Goal: Task Accomplishment & Management: Manage account settings

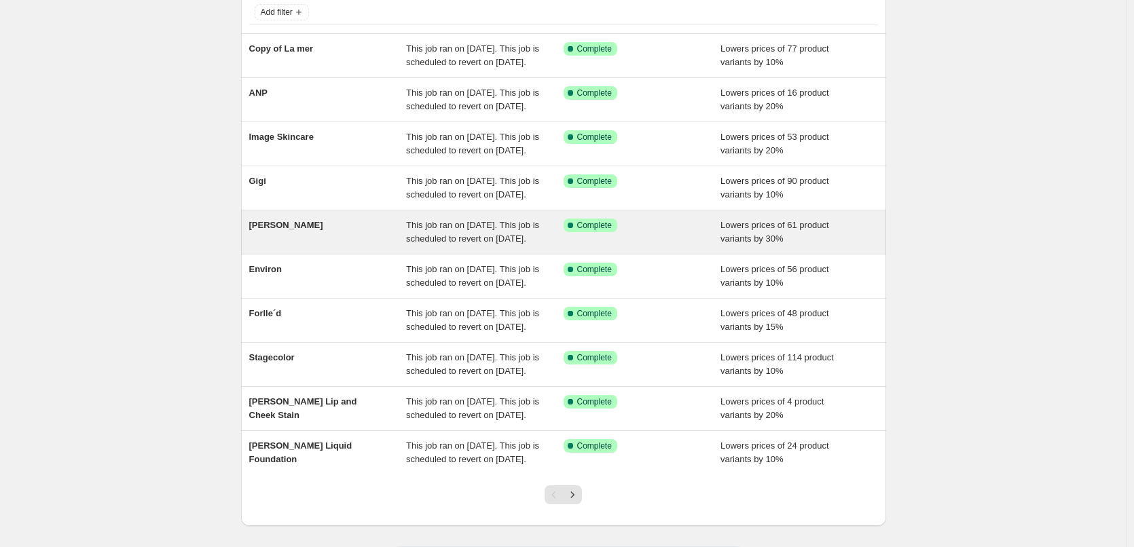
scroll to position [204, 0]
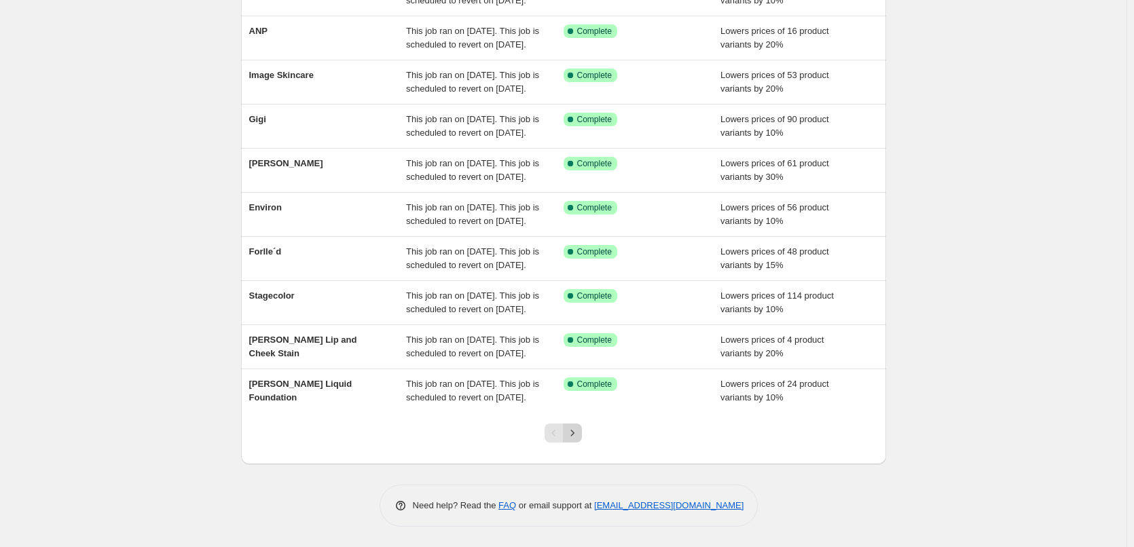
click at [579, 440] on icon "Next" at bounding box center [573, 433] width 14 height 14
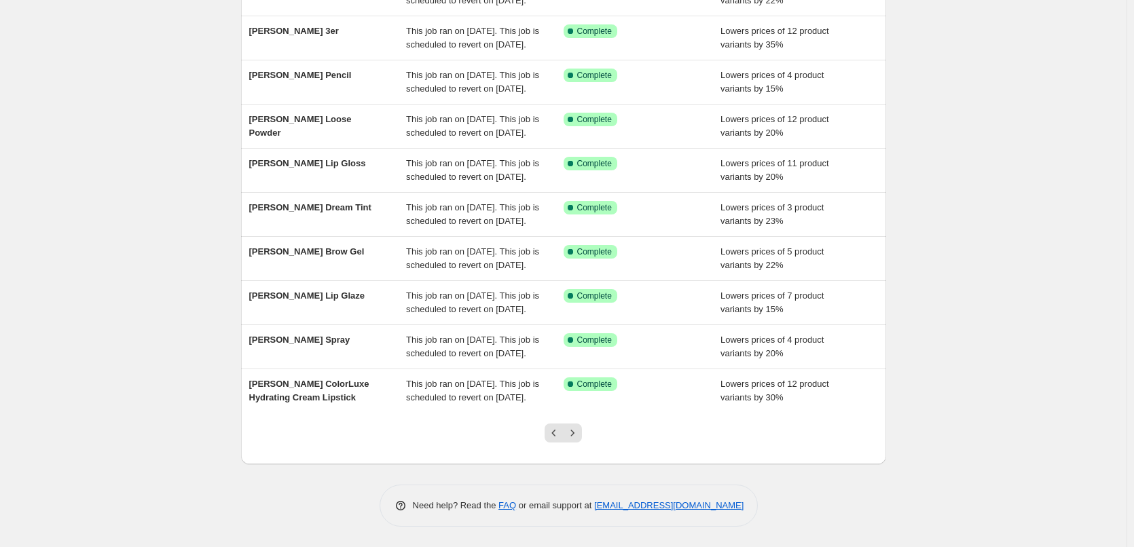
scroll to position [272, 0]
click at [579, 440] on icon "Next" at bounding box center [573, 433] width 14 height 14
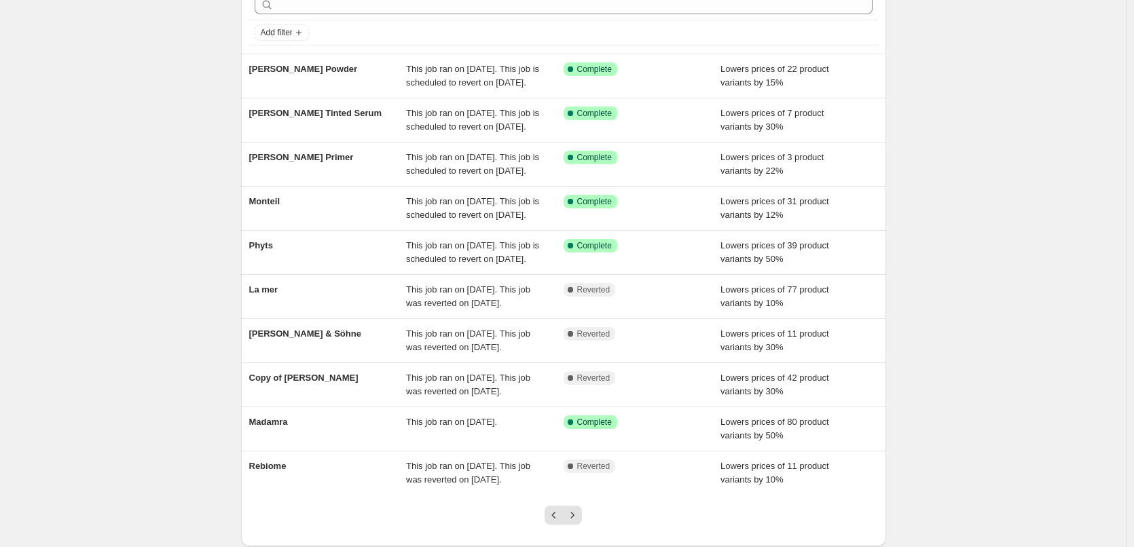
scroll to position [204, 0]
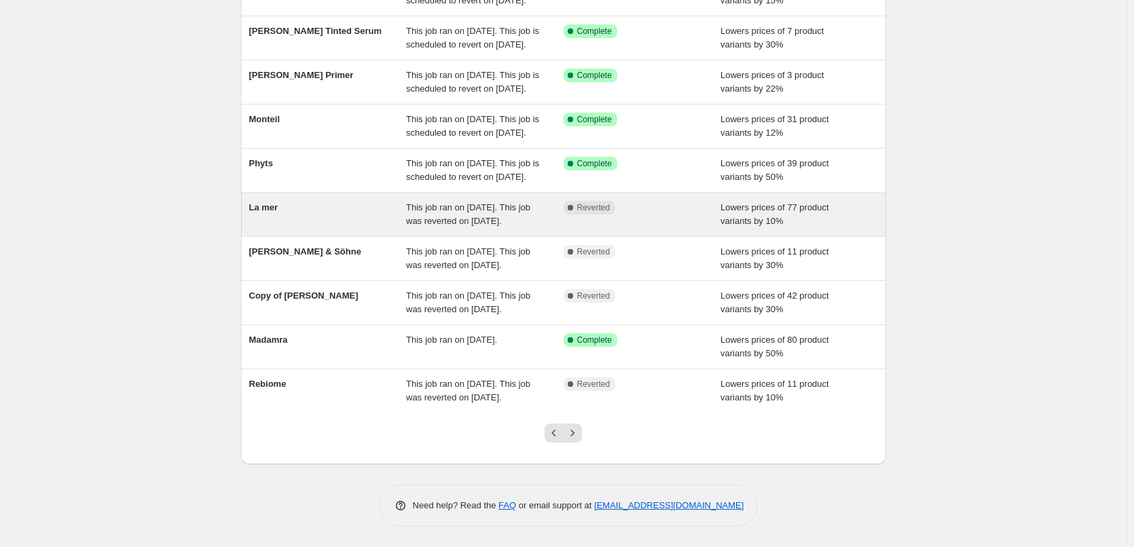
click at [296, 228] on div "La mer" at bounding box center [328, 214] width 158 height 27
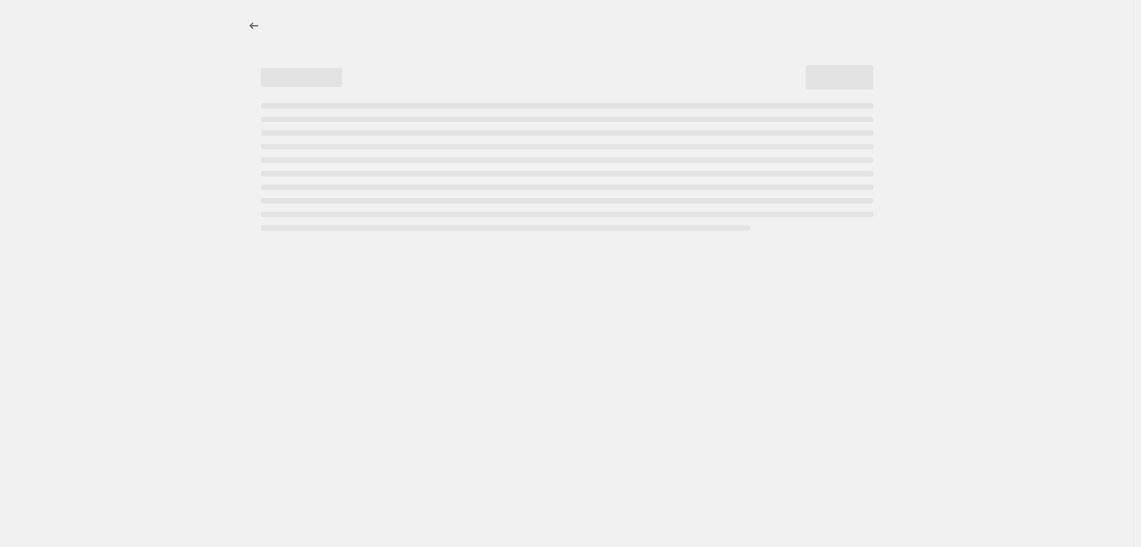
select select "percentage"
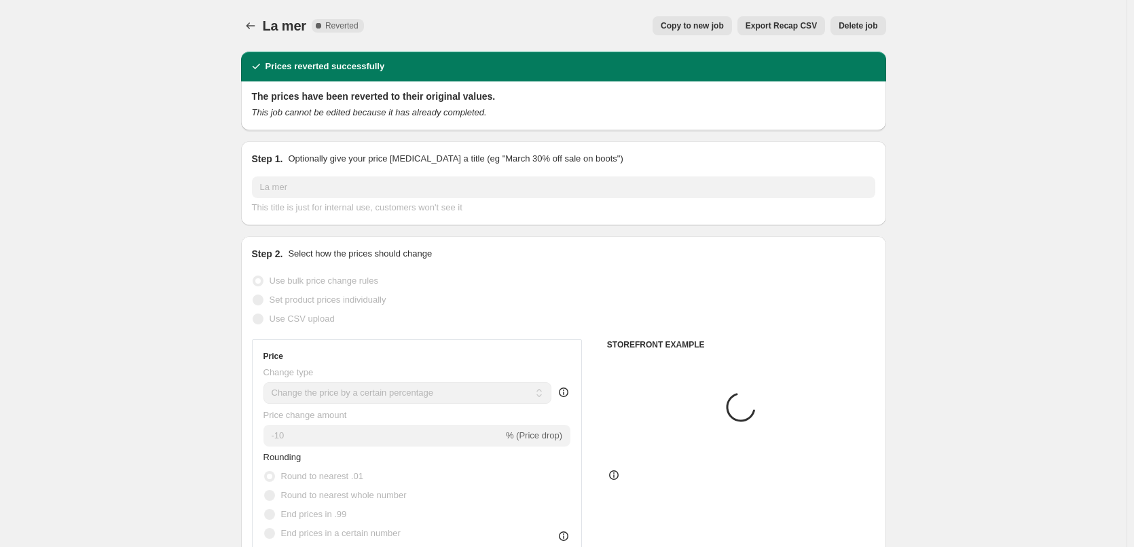
click at [863, 20] on button "Delete job" at bounding box center [857, 25] width 55 height 19
select select "vendor"
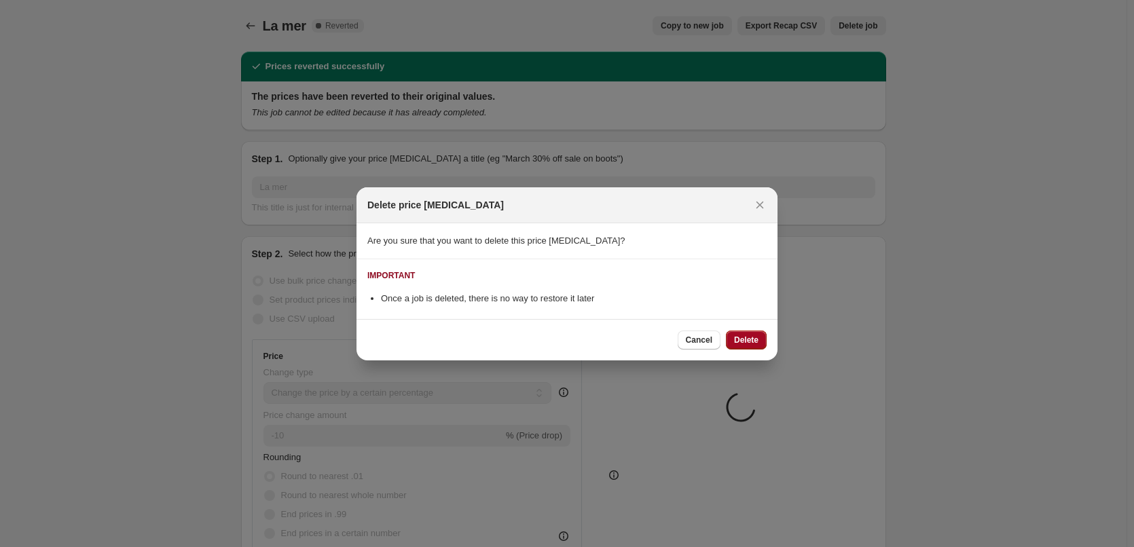
click at [752, 335] on span "Delete" at bounding box center [746, 340] width 24 height 11
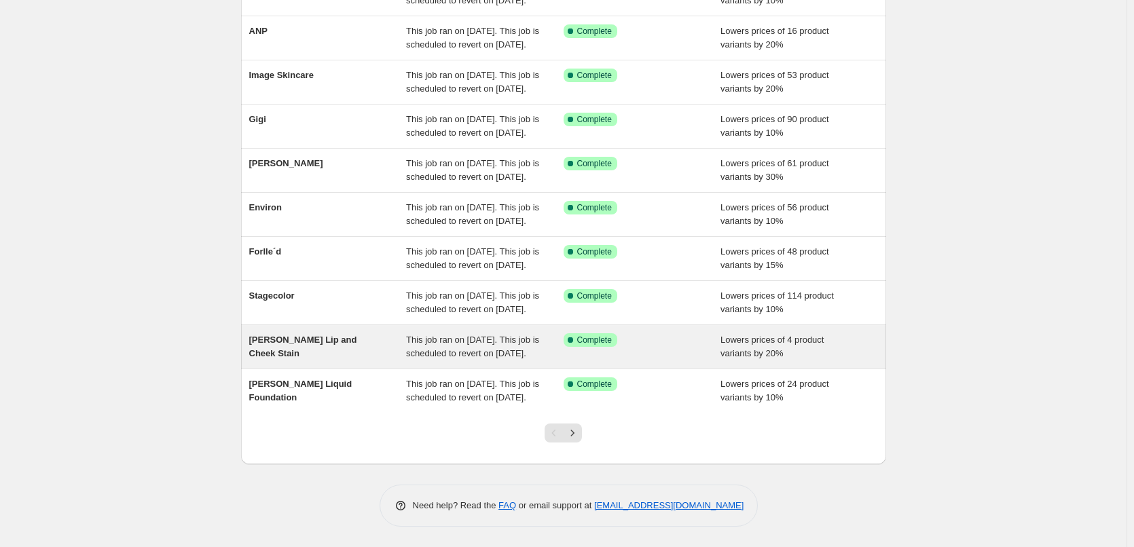
scroll to position [288, 0]
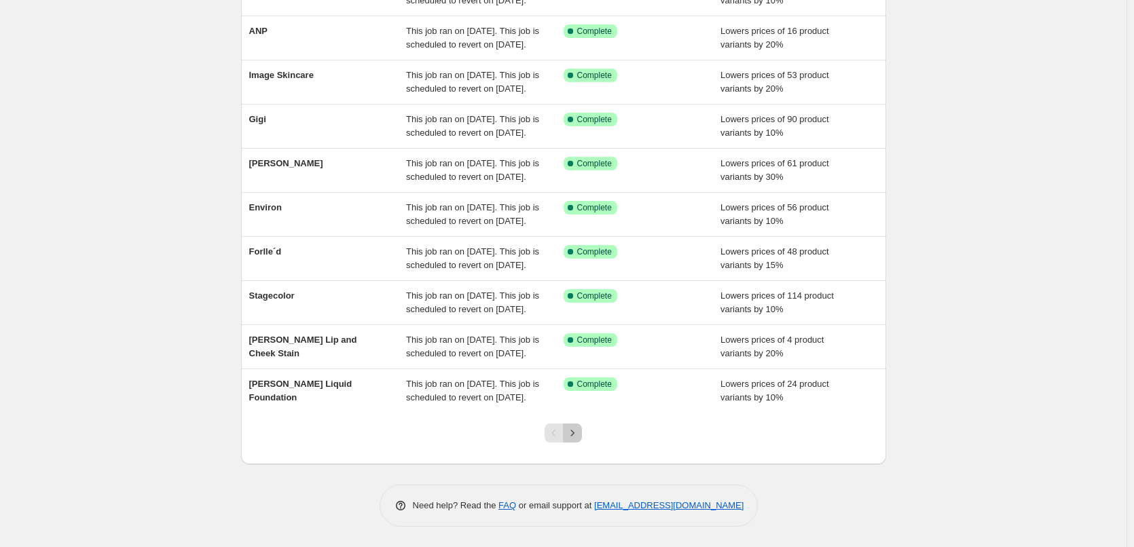
click at [582, 433] on button "Next" at bounding box center [572, 433] width 19 height 19
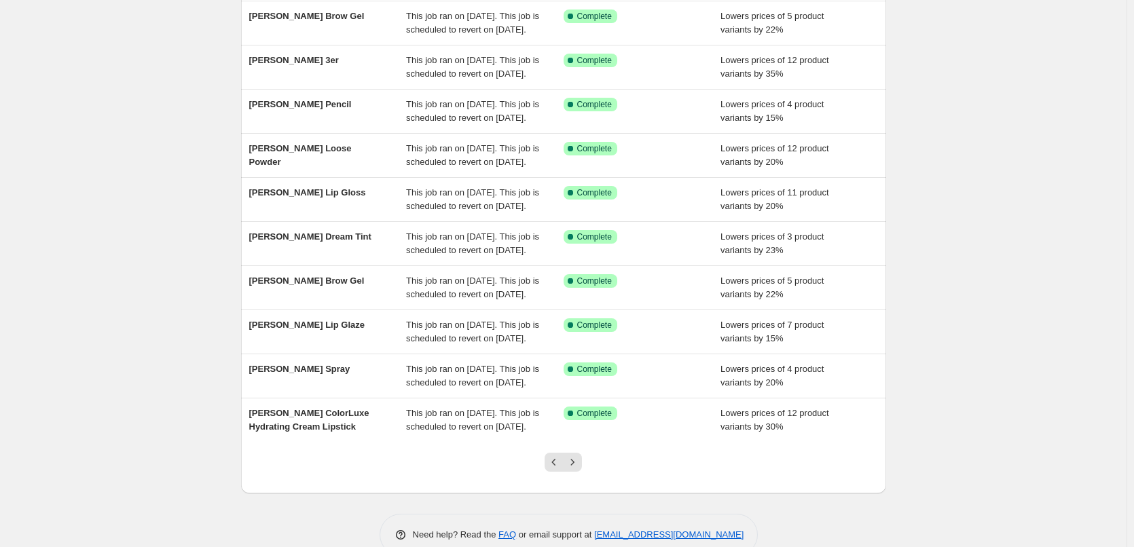
scroll to position [272, 0]
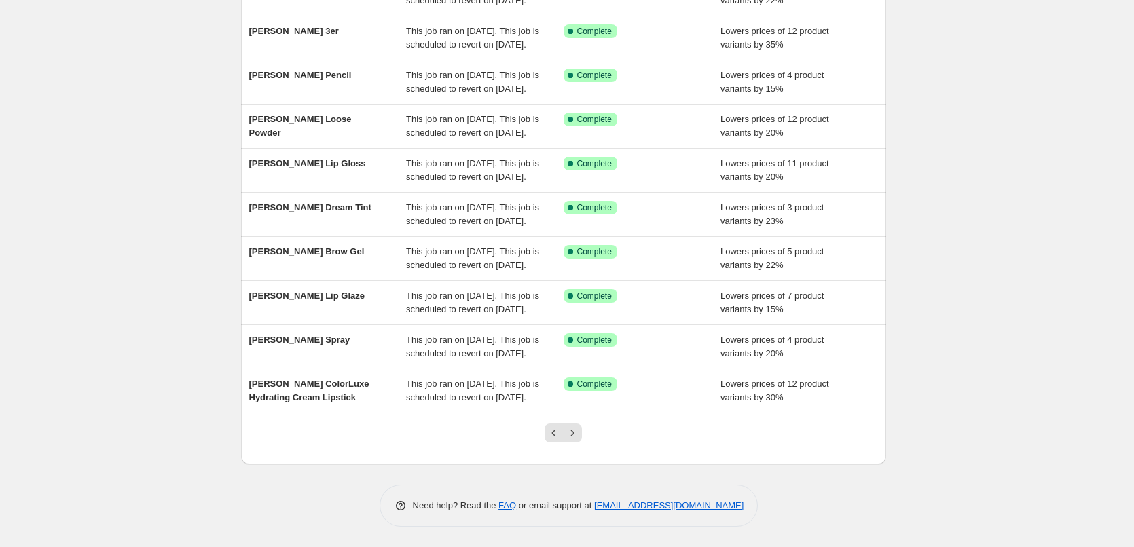
click at [583, 433] on div at bounding box center [563, 439] width 55 height 52
click at [579, 440] on icon "Next" at bounding box center [573, 433] width 14 height 14
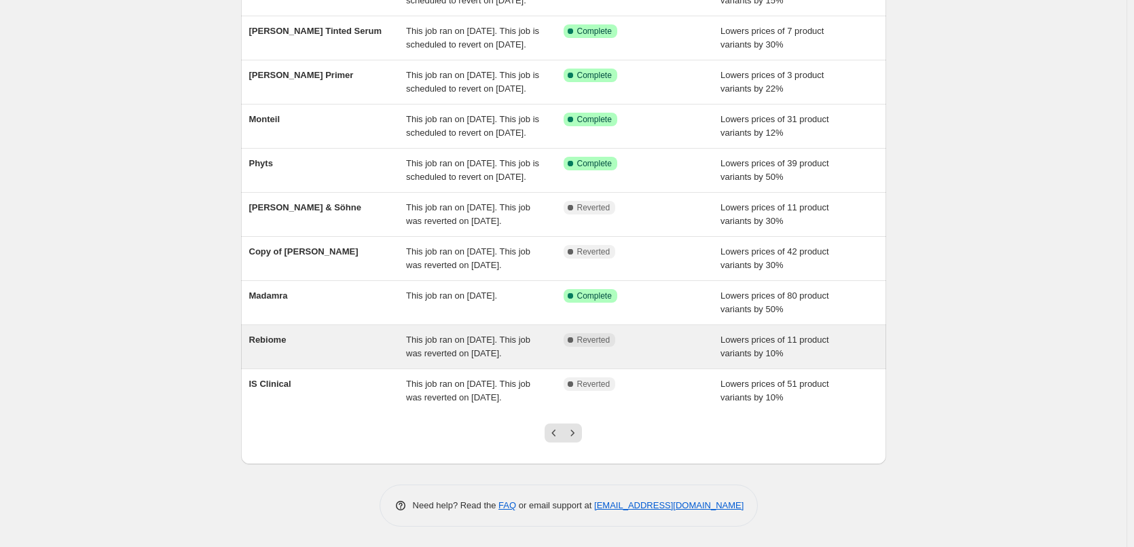
scroll to position [204, 0]
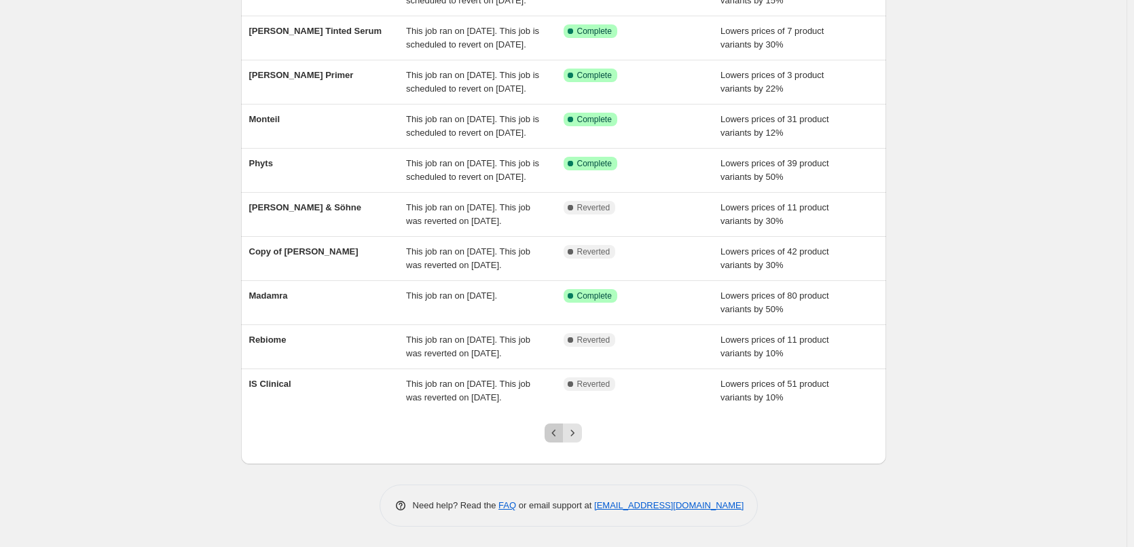
click at [551, 440] on icon "Previous" at bounding box center [554, 433] width 14 height 14
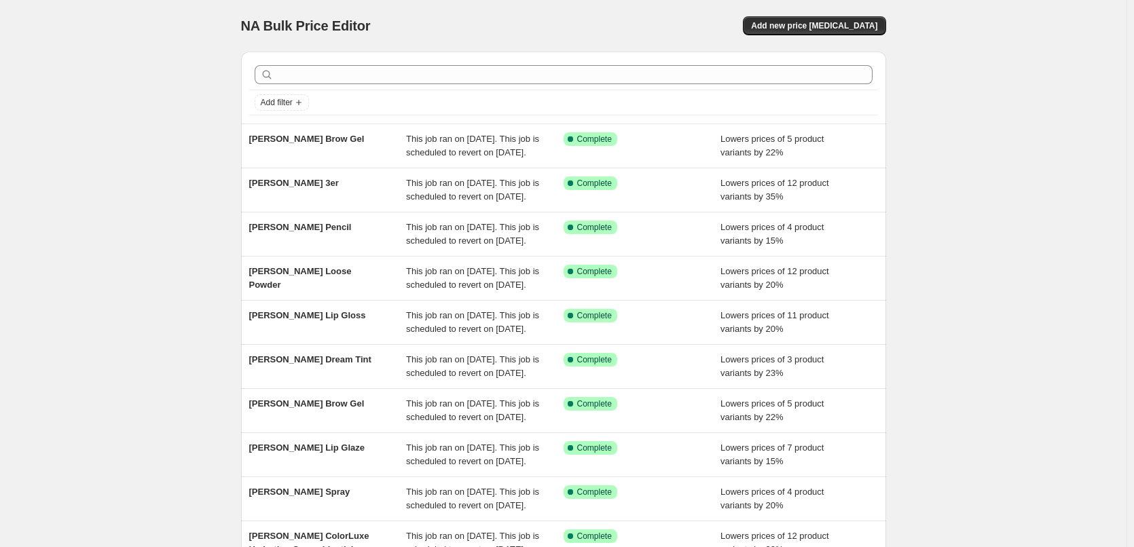
scroll to position [288, 0]
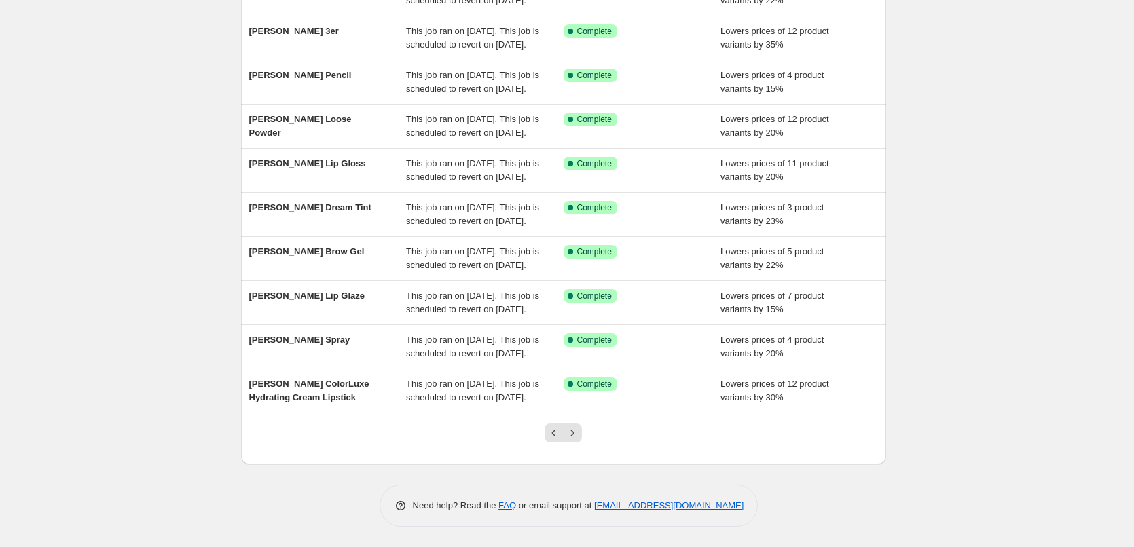
click at [549, 474] on div "Add filter Jane Iredale Brow Gel This job ran on September 12, 2025. This job i…" at bounding box center [563, 208] width 645 height 638
click at [560, 433] on icon "Previous" at bounding box center [554, 433] width 14 height 14
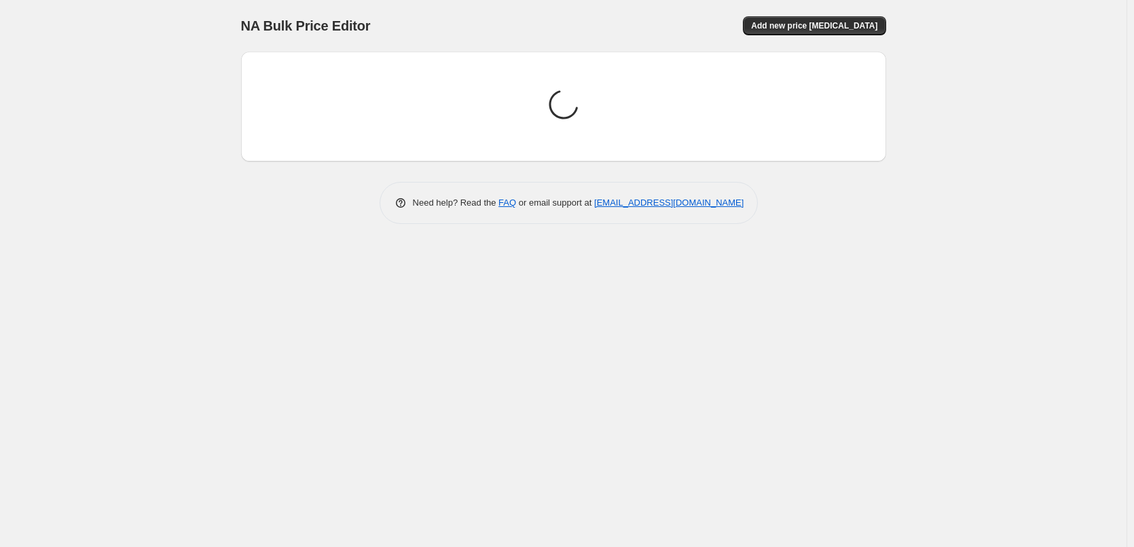
scroll to position [0, 0]
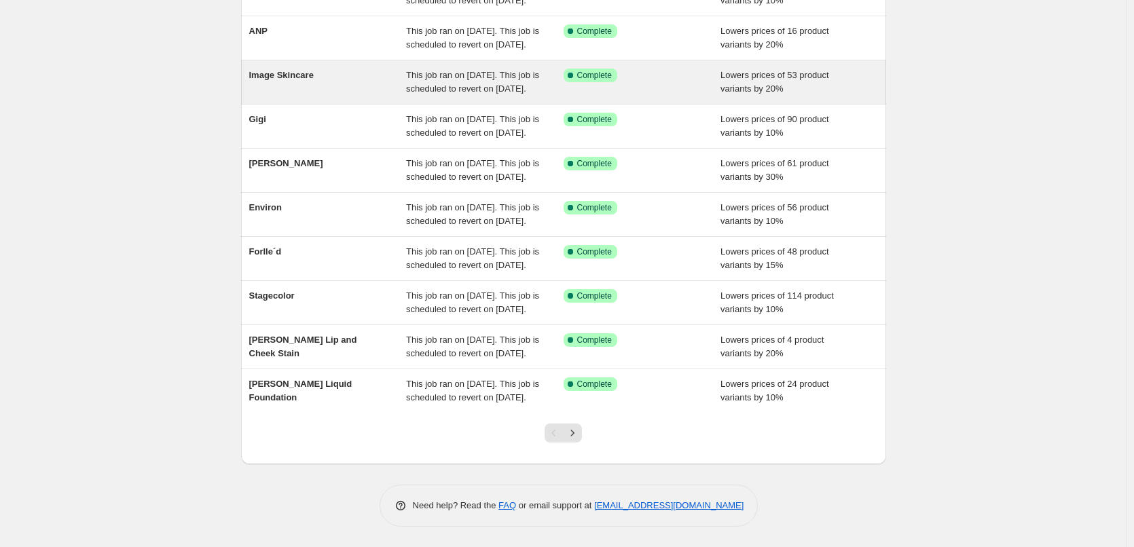
scroll to position [288, 0]
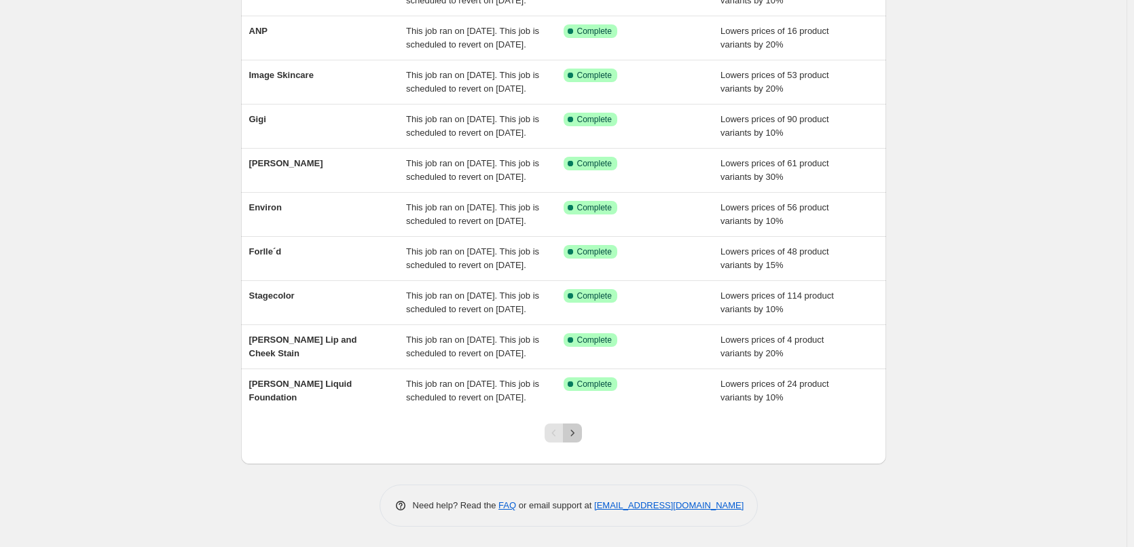
click at [576, 437] on icon "Next" at bounding box center [573, 433] width 14 height 14
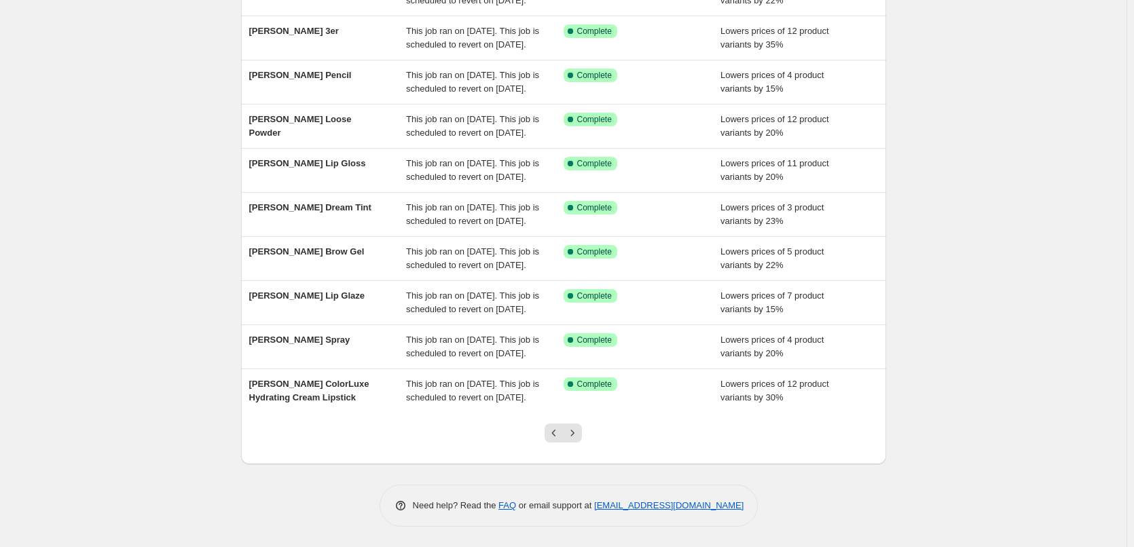
click at [576, 437] on icon "Next" at bounding box center [573, 433] width 14 height 14
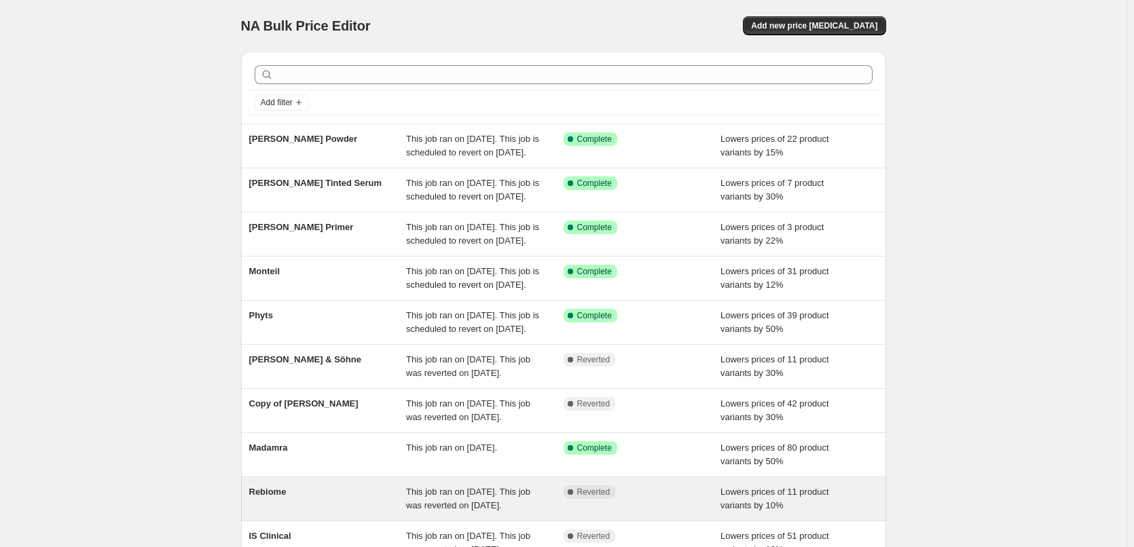
scroll to position [247, 0]
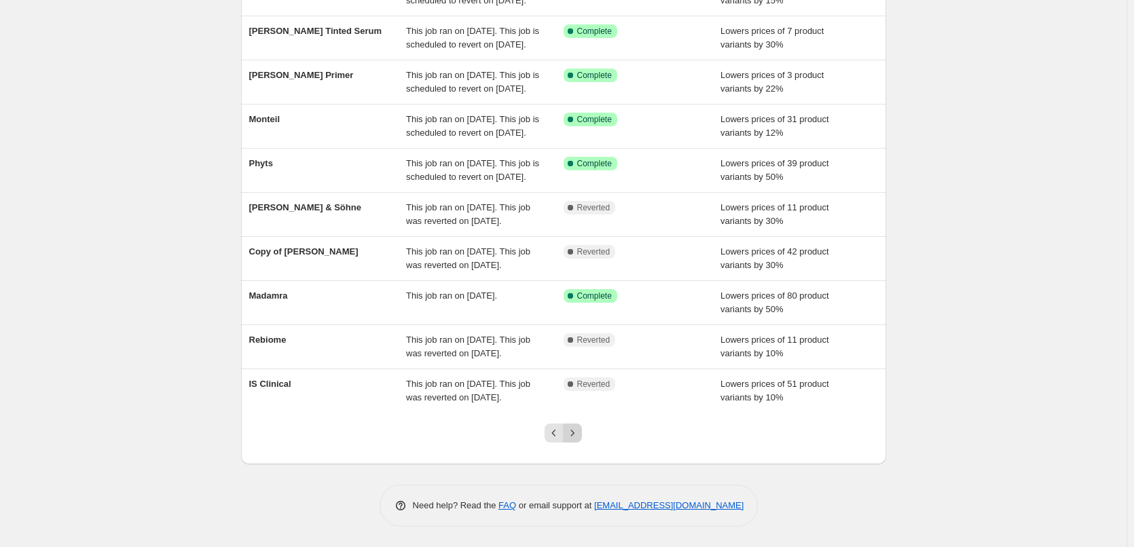
click at [569, 432] on icon "Next" at bounding box center [573, 433] width 14 height 14
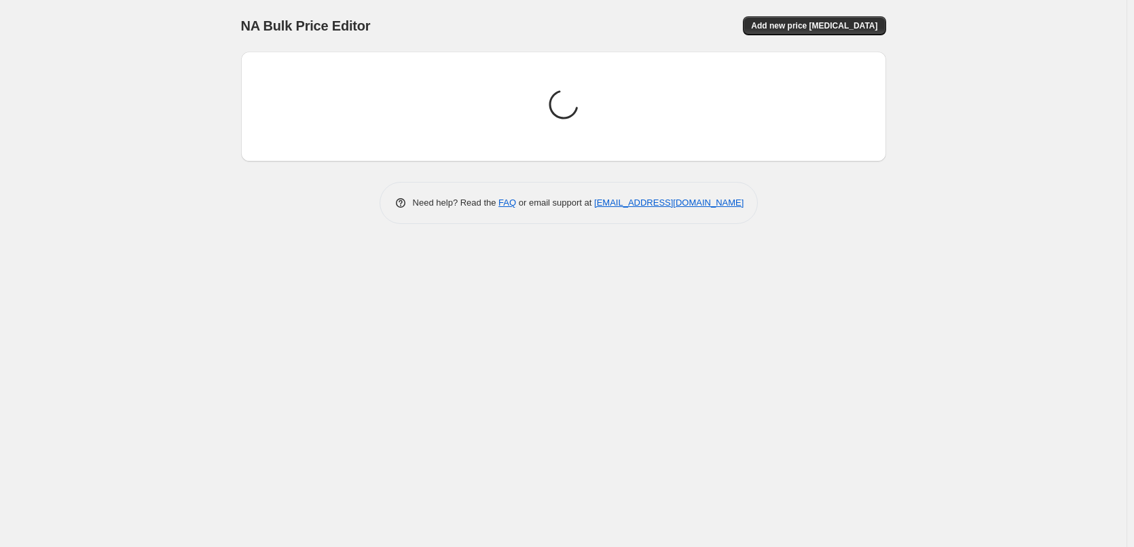
scroll to position [0, 0]
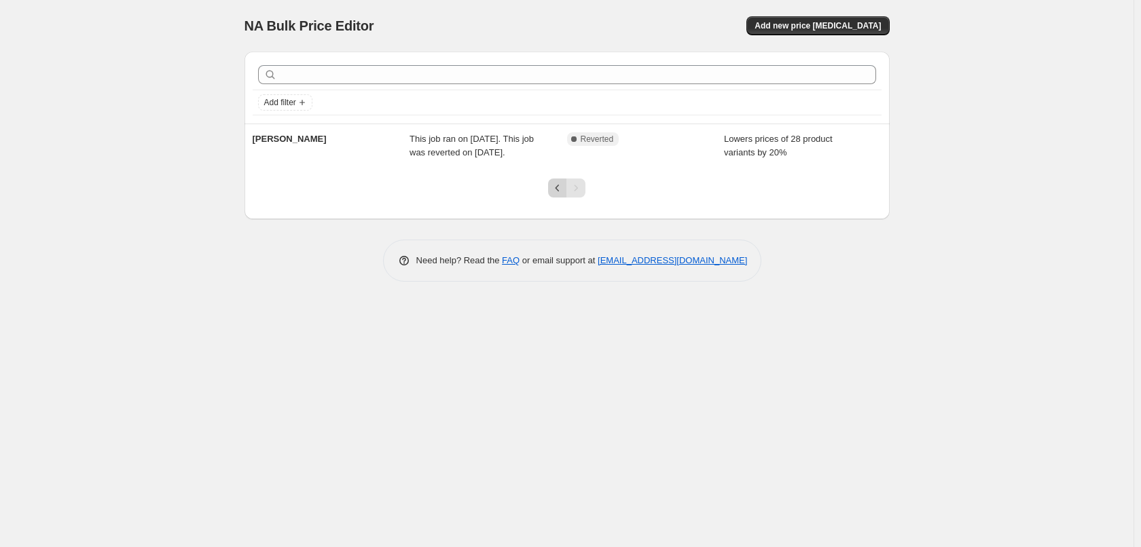
click at [555, 191] on icon "Previous" at bounding box center [558, 188] width 14 height 14
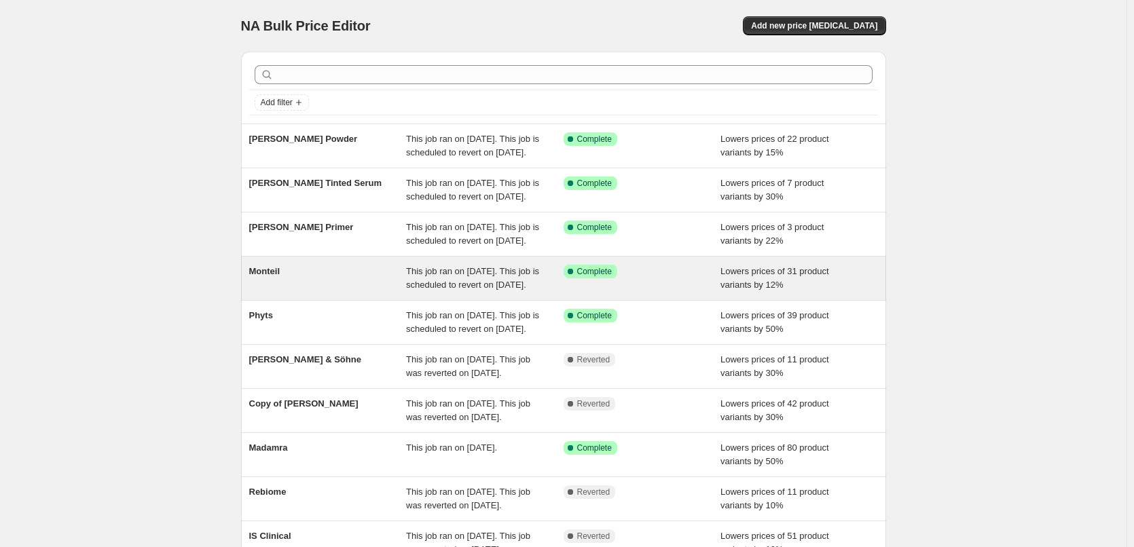
scroll to position [247, 0]
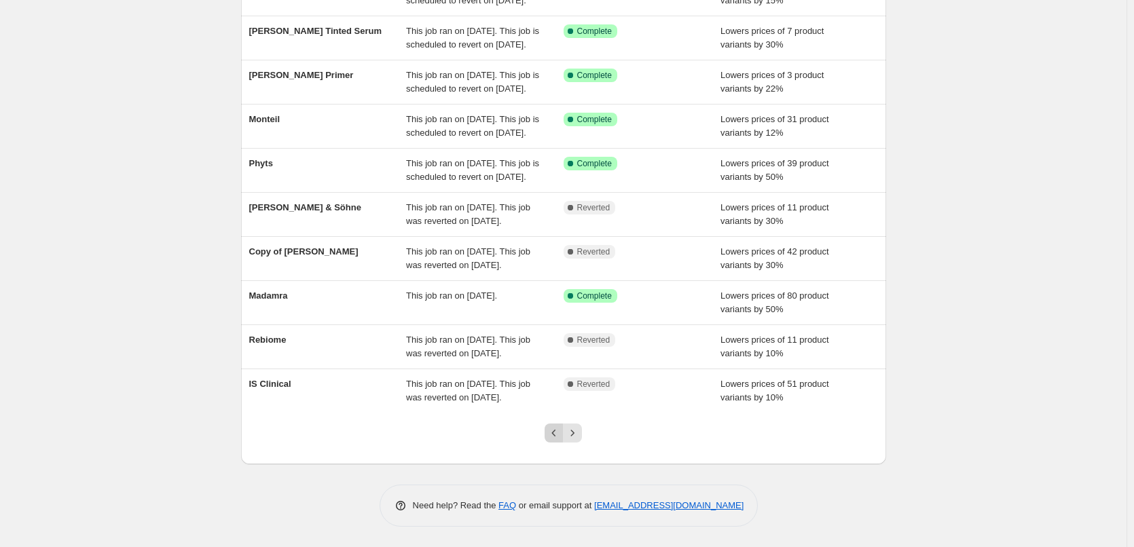
click at [553, 431] on icon "Previous" at bounding box center [554, 433] width 14 height 14
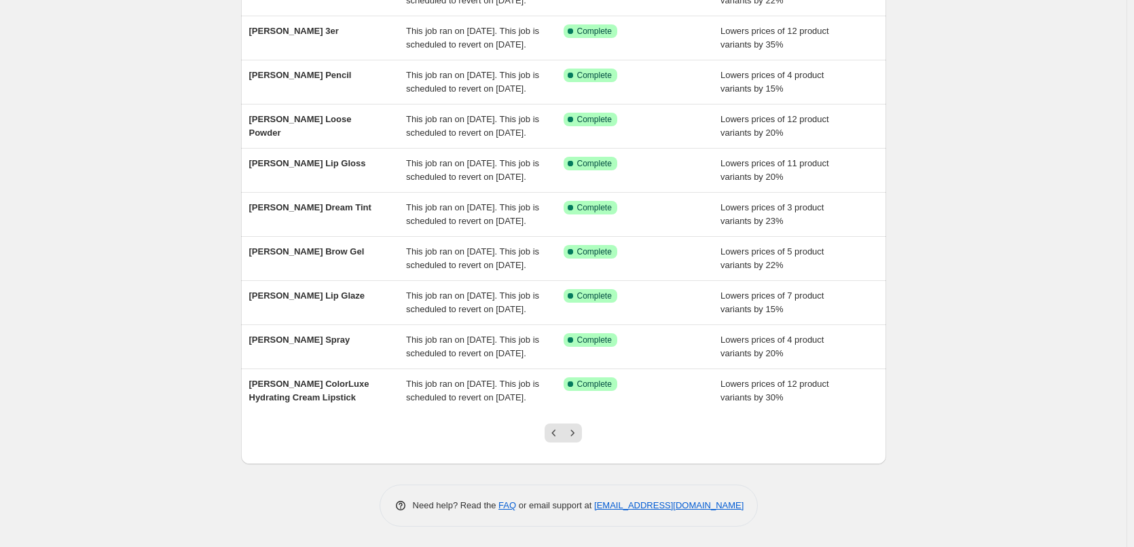
scroll to position [288, 0]
click at [553, 431] on icon "Previous" at bounding box center [554, 433] width 14 height 14
